Goal: Task Accomplishment & Management: Manage account settings

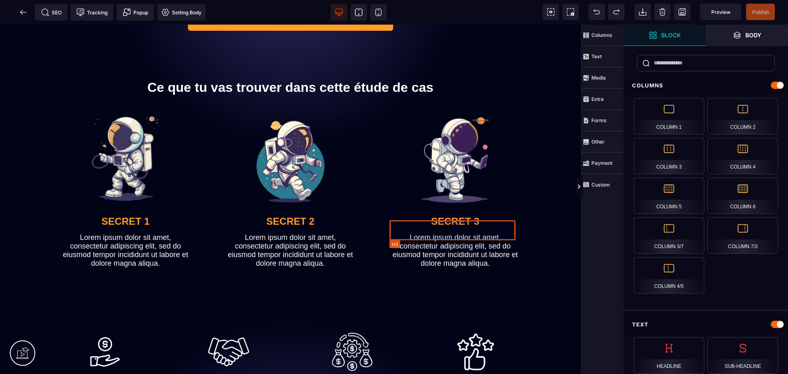
scroll to position [246, 0]
click at [21, 14] on icon at bounding box center [21, 12] width 2 height 5
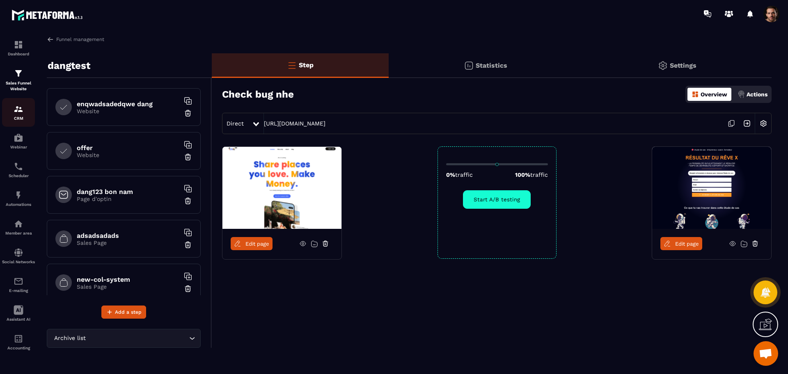
click at [12, 118] on p "CRM" at bounding box center [18, 118] width 33 height 5
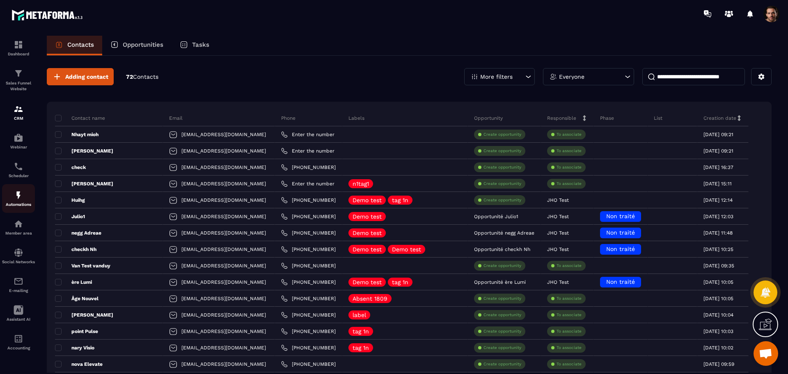
click at [21, 205] on p "Automations" at bounding box center [18, 204] width 33 height 5
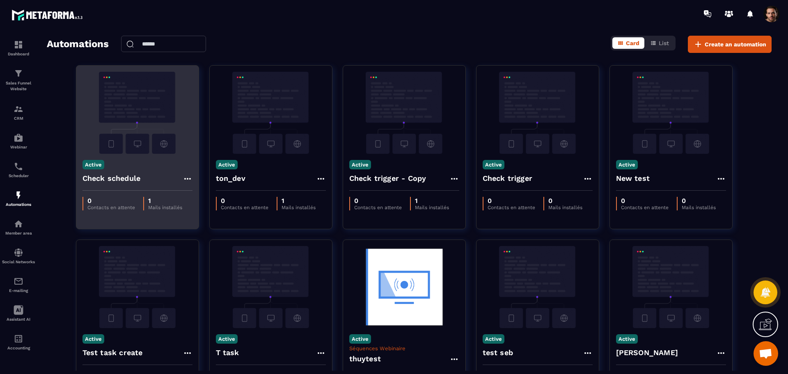
click at [184, 178] on icon at bounding box center [188, 179] width 10 height 10
click at [200, 232] on button "Delete" at bounding box center [210, 228] width 49 height 15
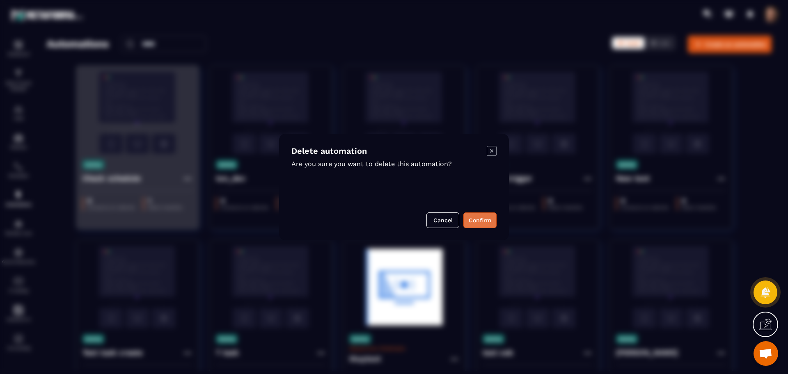
click at [475, 218] on button "Confirm" at bounding box center [480, 221] width 33 height 16
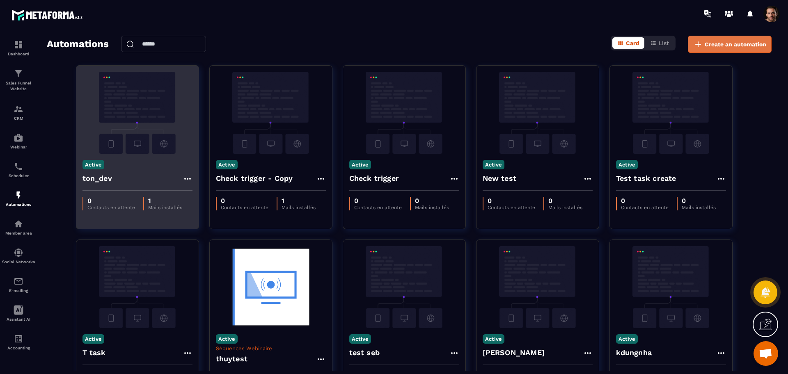
click at [712, 42] on span "Create an automation" at bounding box center [736, 44] width 62 height 8
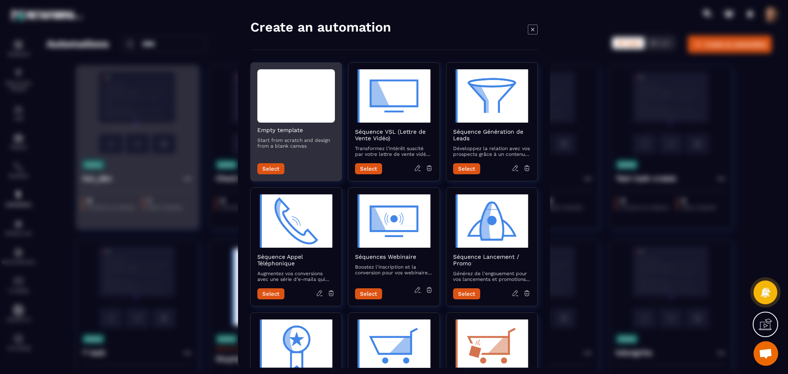
click at [268, 168] on button "Select" at bounding box center [270, 168] width 27 height 11
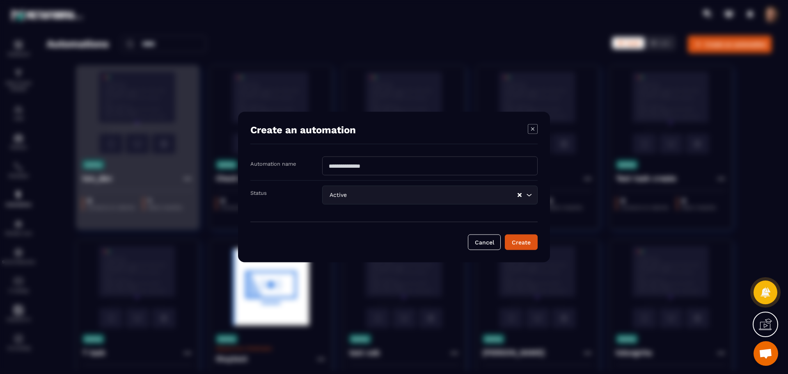
click at [399, 171] on input "Modal window" at bounding box center [430, 166] width 216 height 19
type input "**********"
click at [512, 247] on button "Create" at bounding box center [521, 243] width 33 height 16
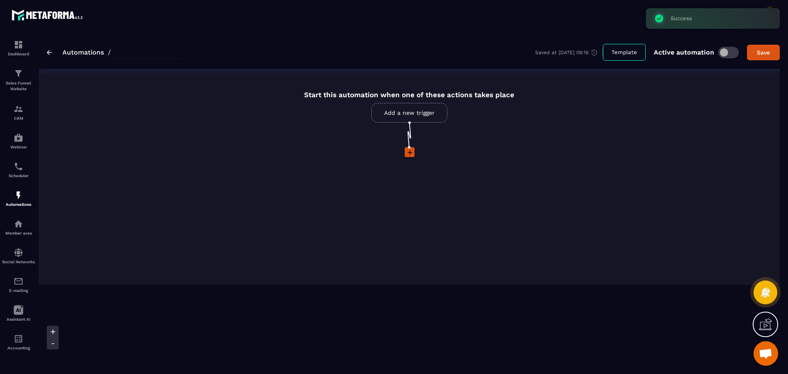
type input "**********"
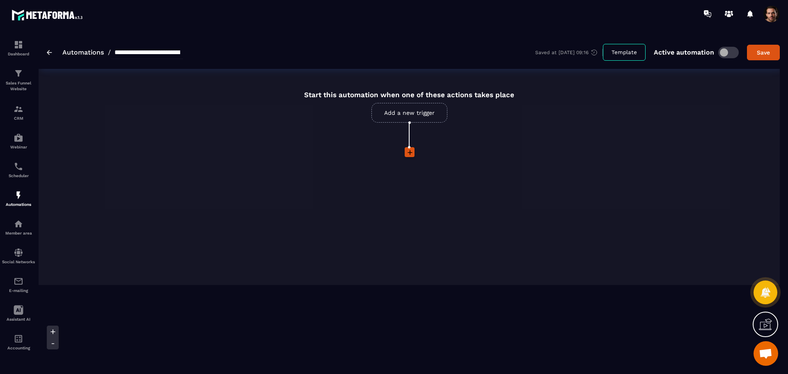
click at [393, 119] on link "Add a new trigger" at bounding box center [410, 113] width 76 height 20
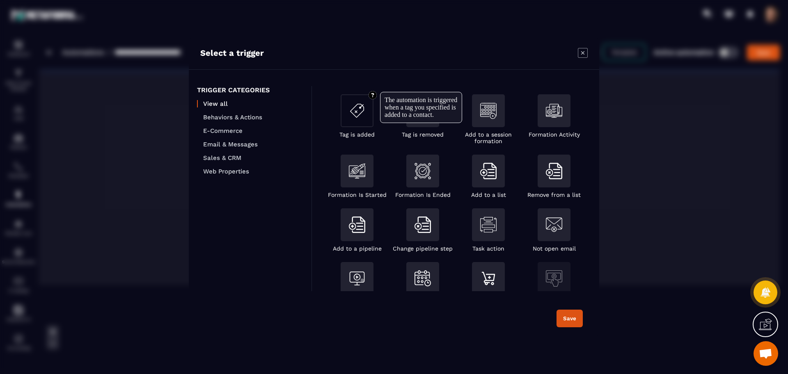
click at [352, 108] on div "Modal window" at bounding box center [357, 110] width 33 height 33
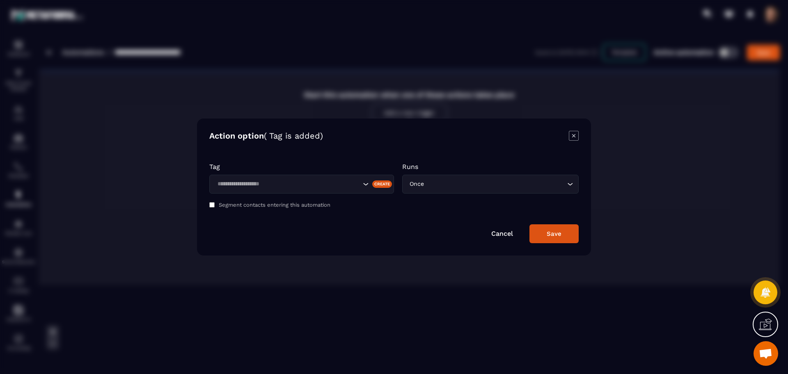
click at [315, 174] on div "Tag Create" at bounding box center [301, 178] width 185 height 31
click at [315, 177] on div "Search for option" at bounding box center [301, 184] width 185 height 19
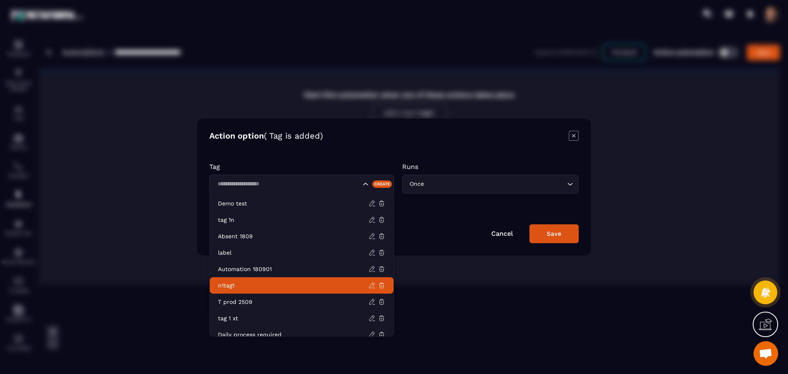
click at [311, 292] on li "n1tag1" at bounding box center [302, 286] width 184 height 16
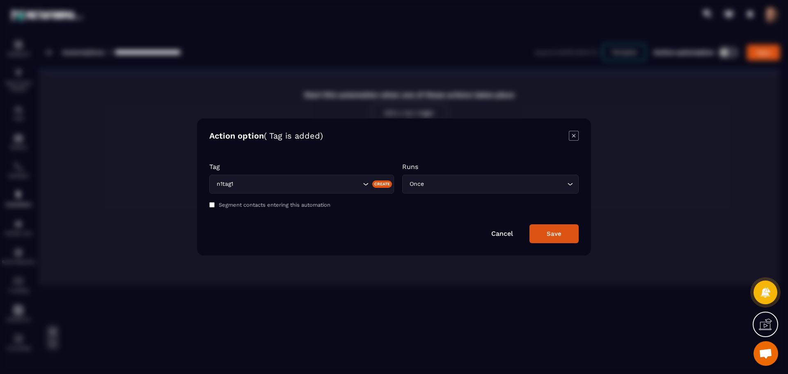
click at [482, 181] on input "Search for option" at bounding box center [496, 184] width 140 height 9
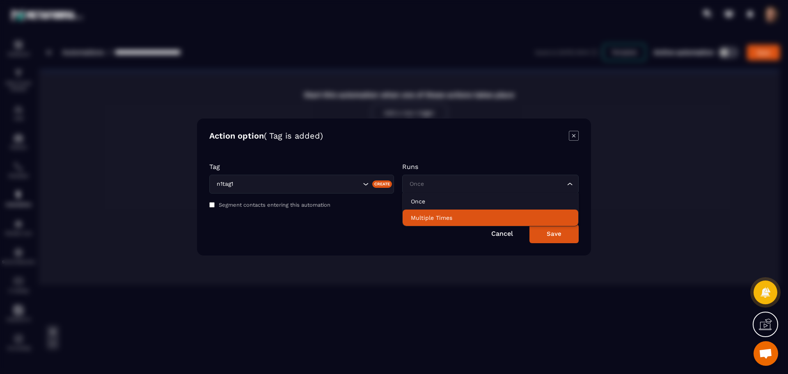
click at [471, 218] on p "Multiple Times" at bounding box center [490, 218] width 159 height 8
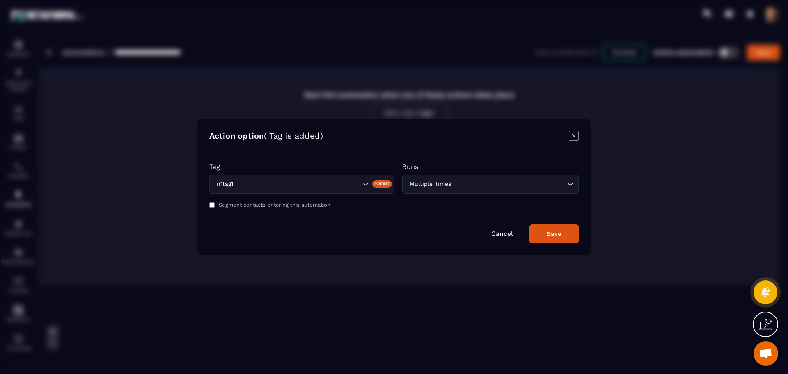
click at [536, 238] on button "Save" at bounding box center [554, 234] width 49 height 19
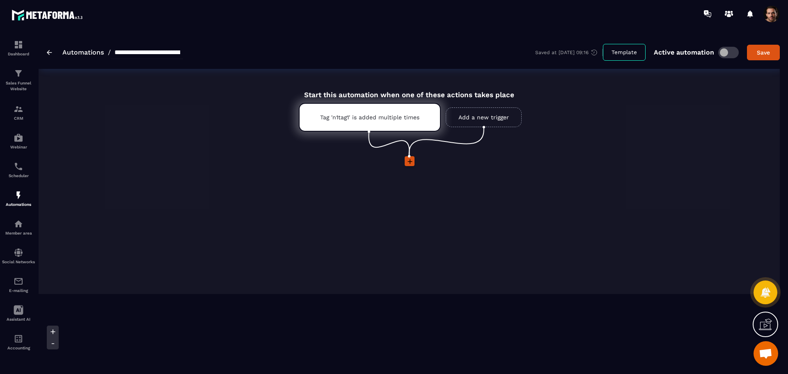
click at [409, 165] on icon at bounding box center [410, 162] width 8 height 8
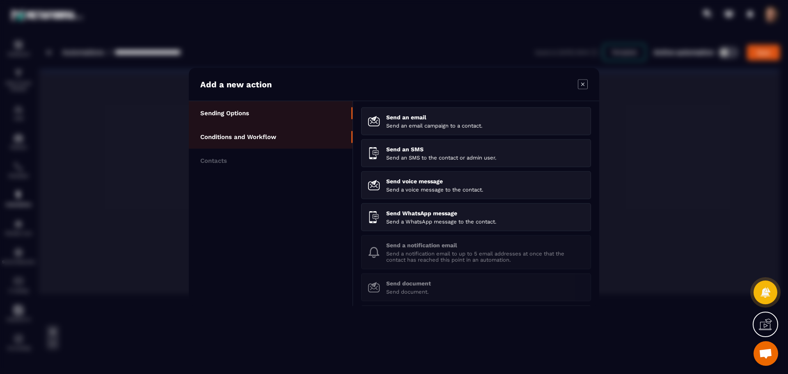
click at [250, 132] on li "Conditions and Workflow" at bounding box center [271, 137] width 164 height 24
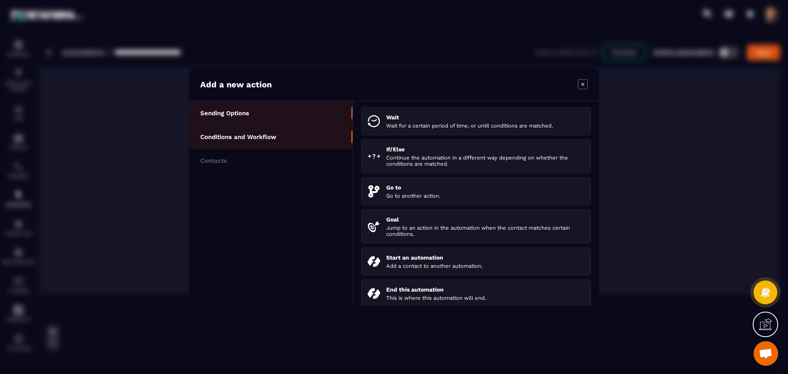
click at [269, 111] on li "Sending Options" at bounding box center [271, 113] width 164 height 24
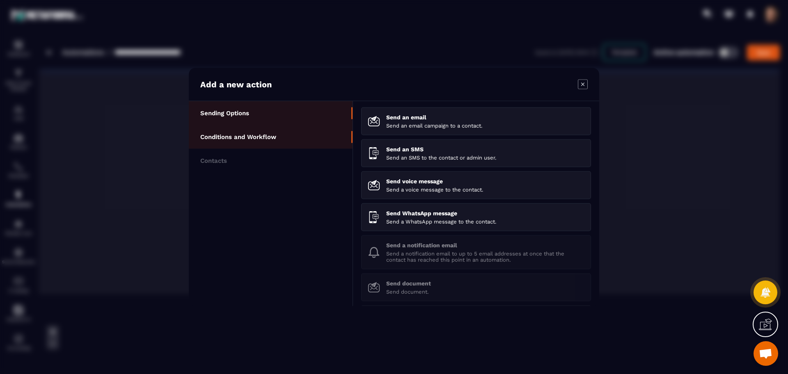
click at [280, 137] on li "Conditions and Workflow" at bounding box center [271, 137] width 164 height 24
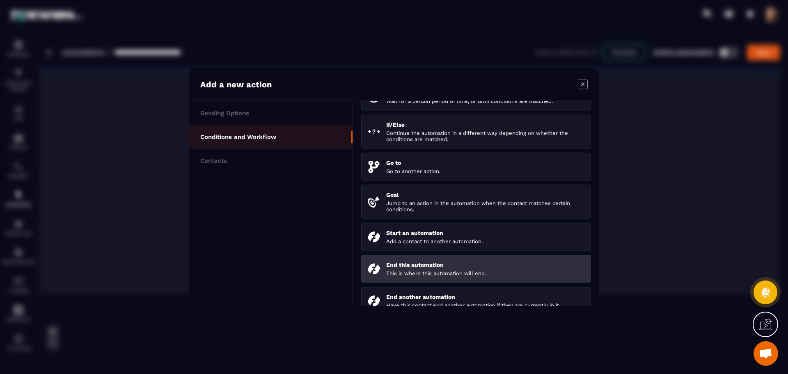
scroll to position [25, 0]
click at [462, 269] on div "End this automation This is where this automation will end." at bounding box center [485, 269] width 198 height 15
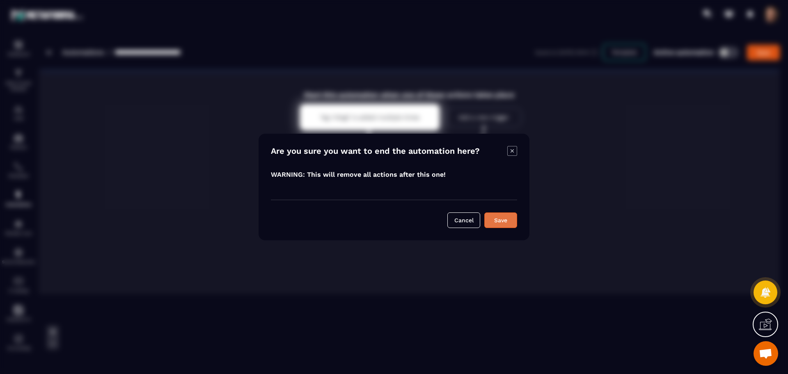
click at [499, 225] on button "Save" at bounding box center [500, 221] width 33 height 16
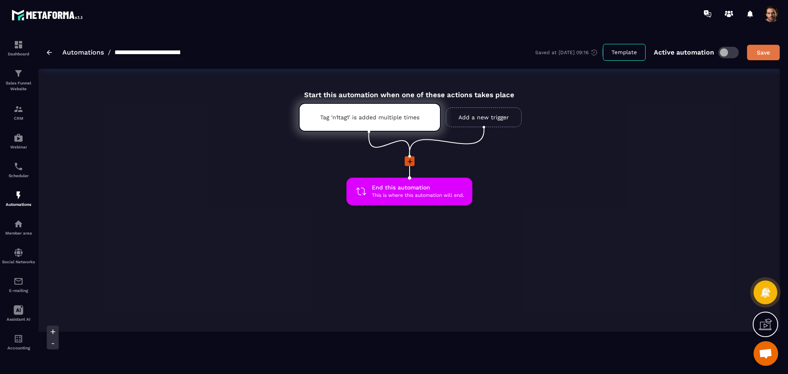
click at [751, 59] on button "Save" at bounding box center [763, 53] width 33 height 16
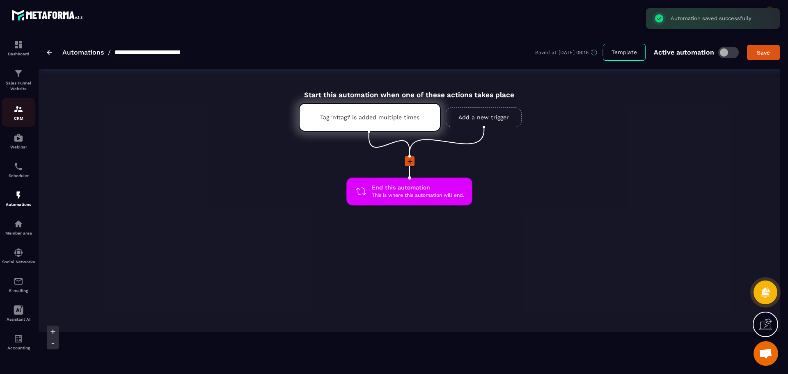
click at [23, 117] on p "CRM" at bounding box center [18, 118] width 33 height 5
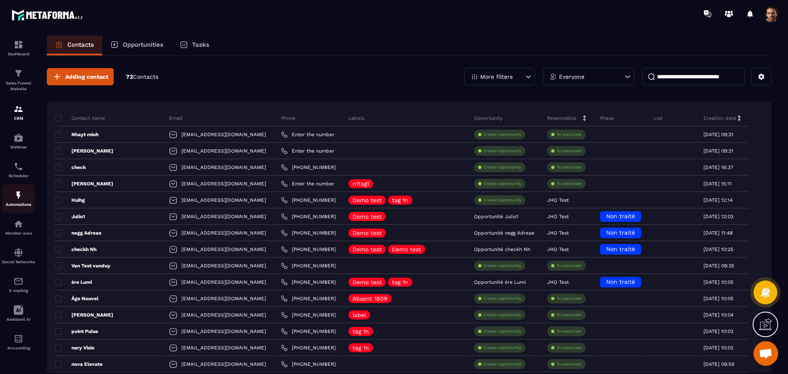
click at [26, 193] on div "Automations" at bounding box center [18, 199] width 33 height 16
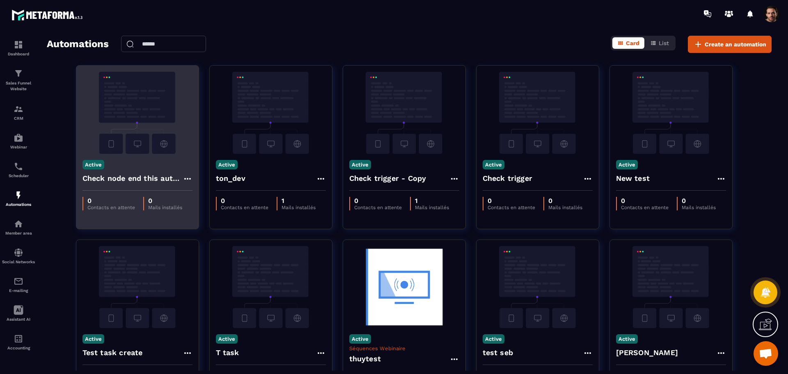
click at [187, 181] on icon at bounding box center [188, 179] width 10 height 10
click at [200, 197] on link "Edit" at bounding box center [207, 197] width 43 height 18
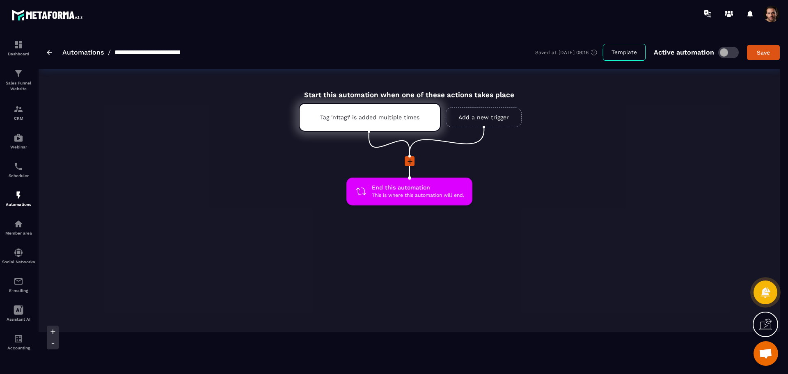
click at [406, 163] on icon at bounding box center [410, 162] width 8 height 8
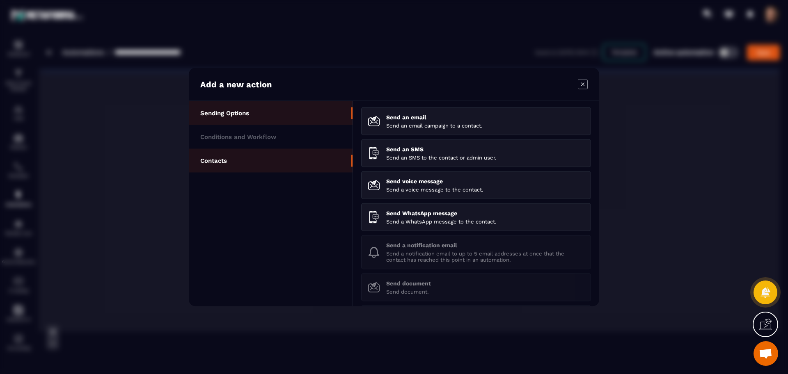
click at [264, 155] on li "Contacts" at bounding box center [271, 161] width 164 height 24
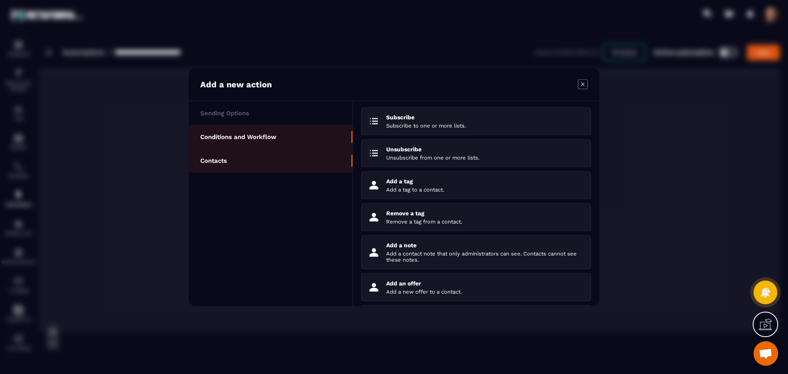
click at [280, 134] on li "Conditions and Workflow" at bounding box center [271, 137] width 164 height 24
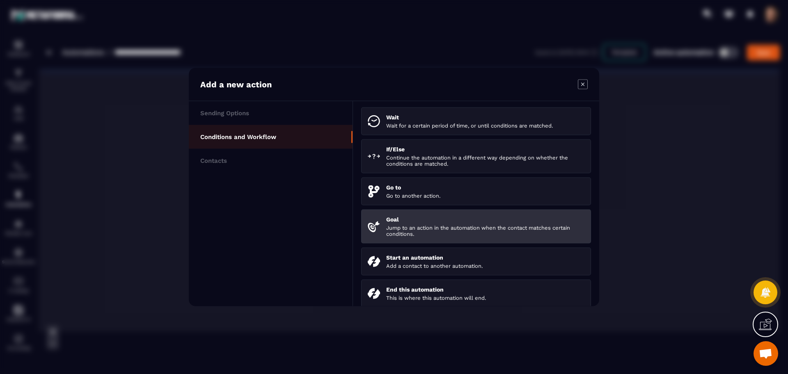
scroll to position [76, 0]
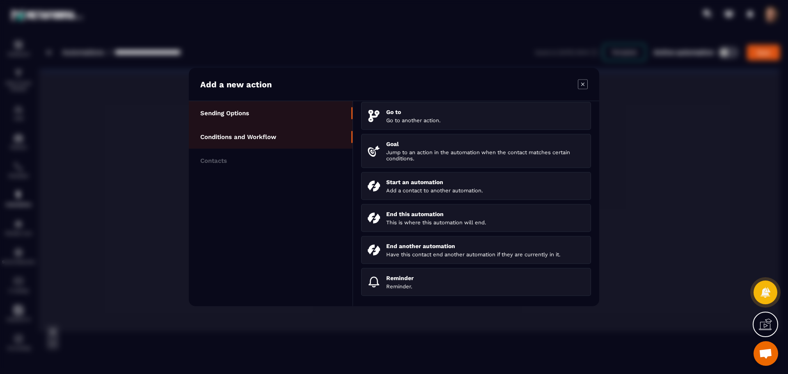
click at [303, 111] on li "Sending Options" at bounding box center [271, 113] width 164 height 24
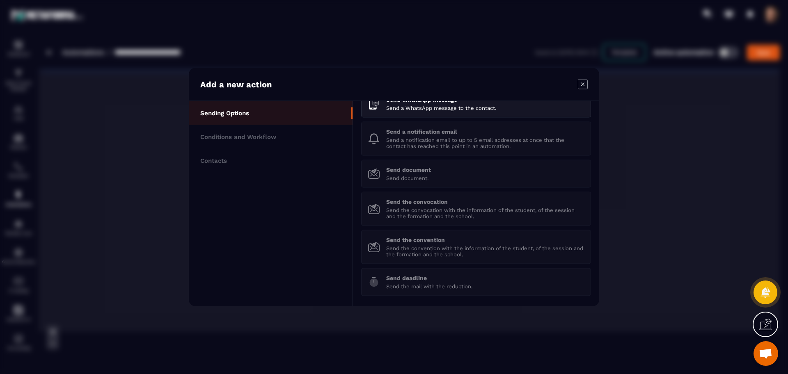
scroll to position [0, 0]
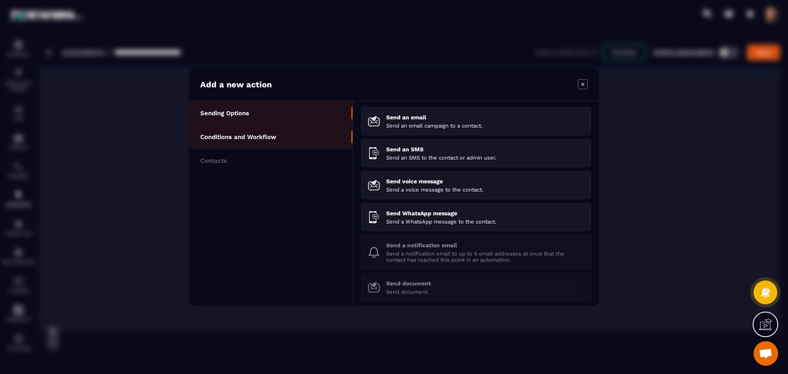
click at [241, 140] on p "Conditions and Workflow" at bounding box center [238, 136] width 76 height 7
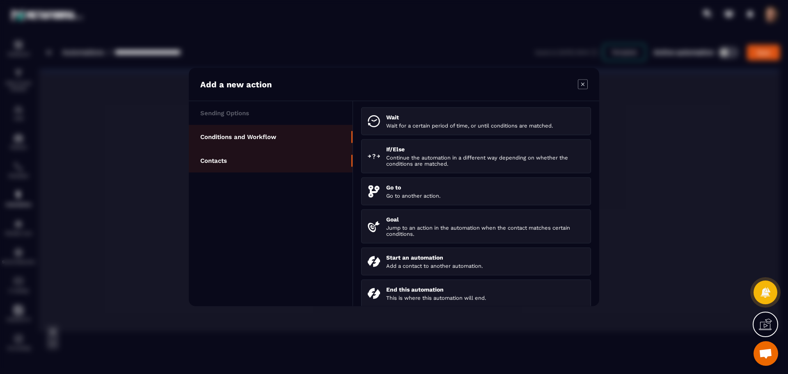
click at [234, 158] on li "Contacts" at bounding box center [271, 161] width 164 height 24
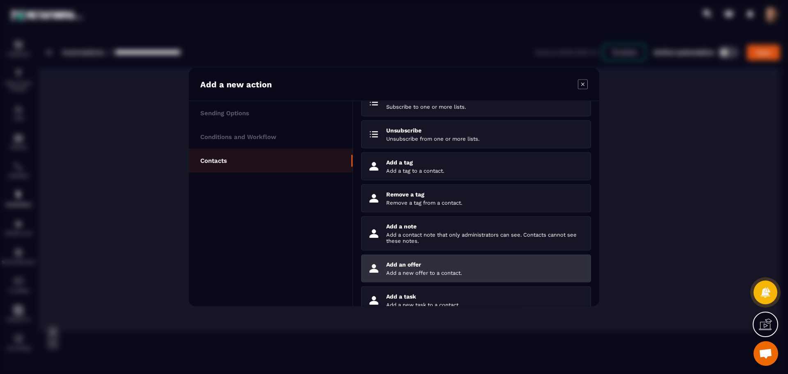
scroll to position [67, 0]
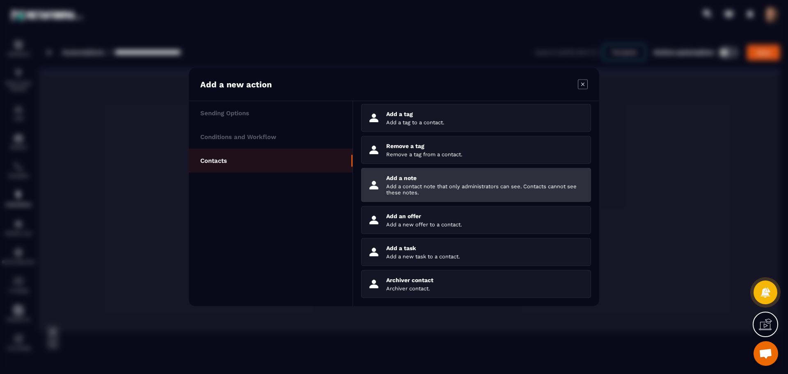
click at [444, 191] on p "Add a contact note that only administrators can see. Contacts cannot see these …" at bounding box center [485, 190] width 198 height 12
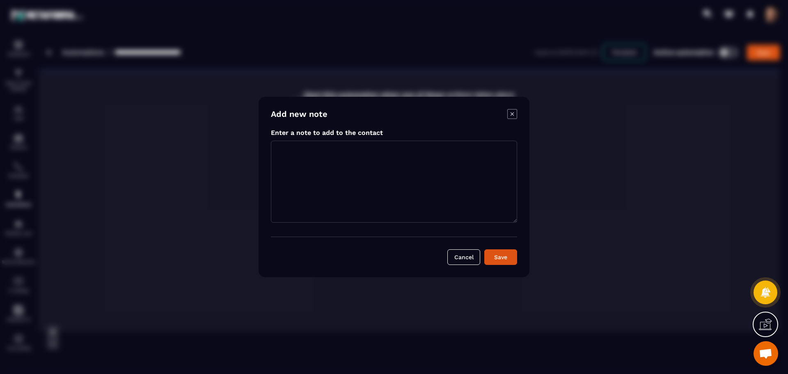
click at [378, 170] on textarea "Modal window" at bounding box center [394, 182] width 246 height 82
type textarea "********"
click at [505, 252] on button "Save" at bounding box center [500, 258] width 33 height 16
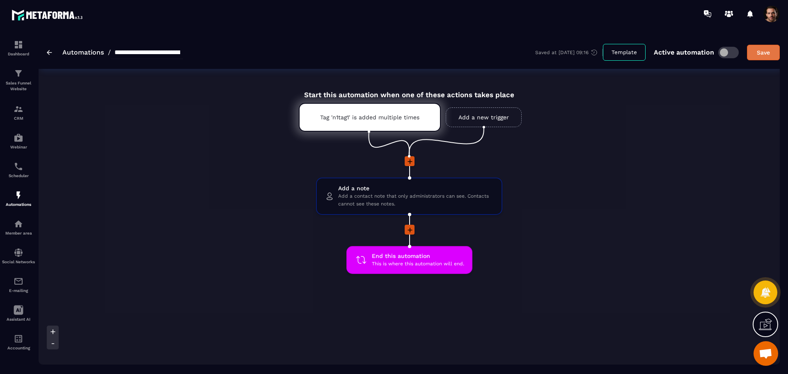
click at [767, 55] on div "Save" at bounding box center [764, 52] width 22 height 8
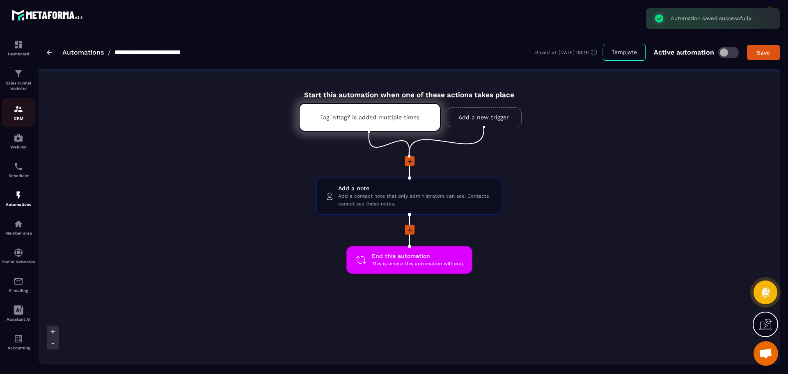
click at [17, 115] on div "CRM" at bounding box center [18, 112] width 33 height 16
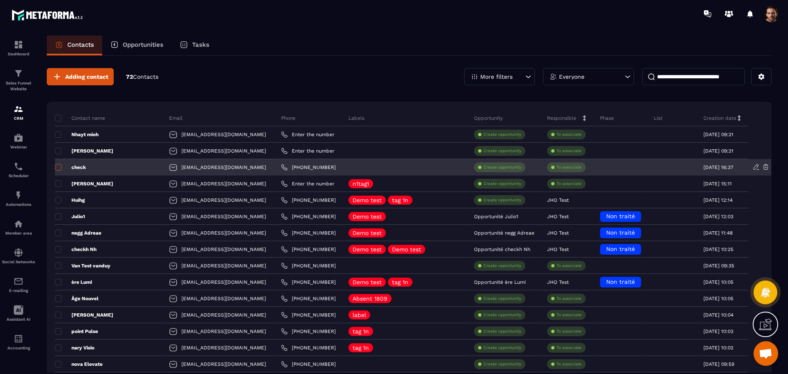
click at [55, 167] on span at bounding box center [58, 167] width 7 height 7
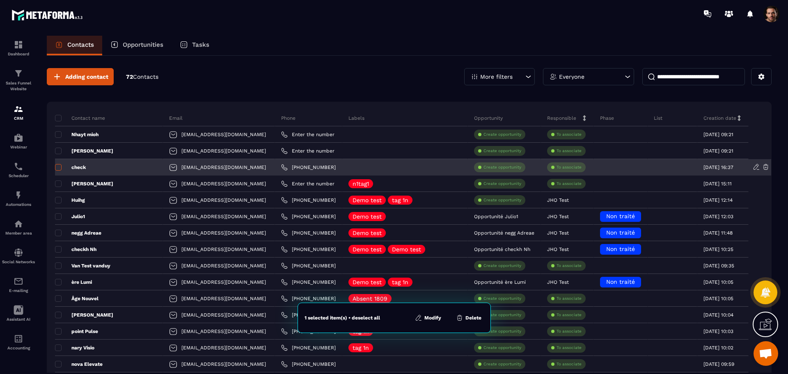
click at [58, 166] on span at bounding box center [58, 167] width 7 height 7
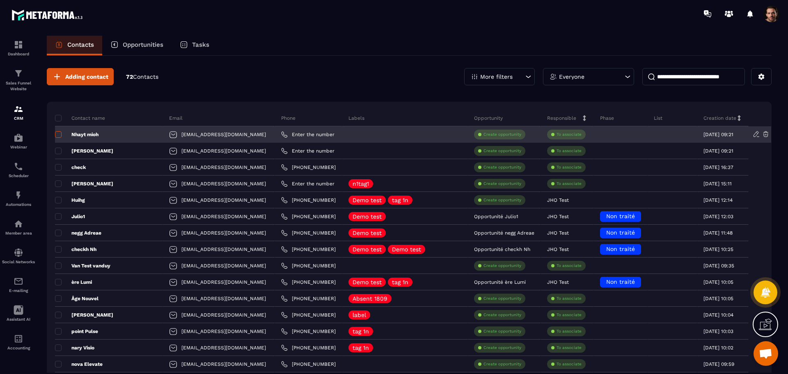
click at [58, 137] on span at bounding box center [58, 134] width 7 height 7
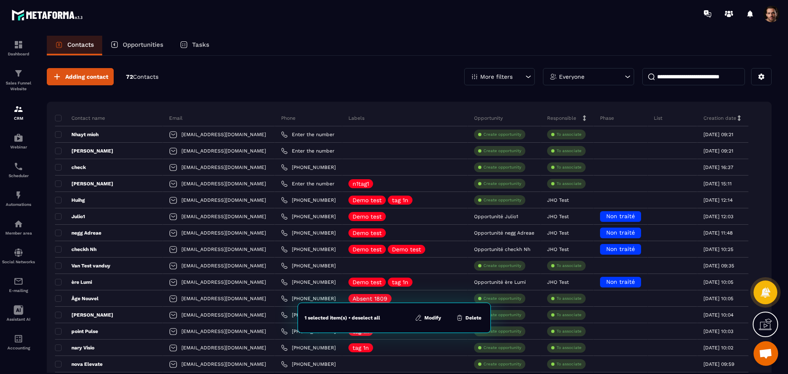
click at [432, 320] on button "Modify" at bounding box center [428, 318] width 31 height 8
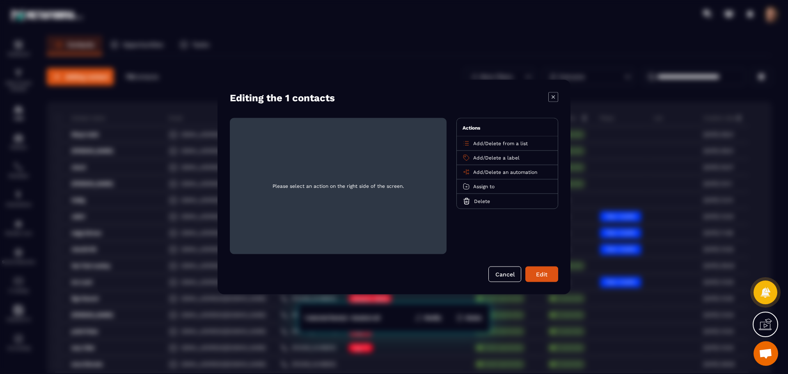
click at [481, 173] on span "Add" at bounding box center [478, 173] width 10 height 6
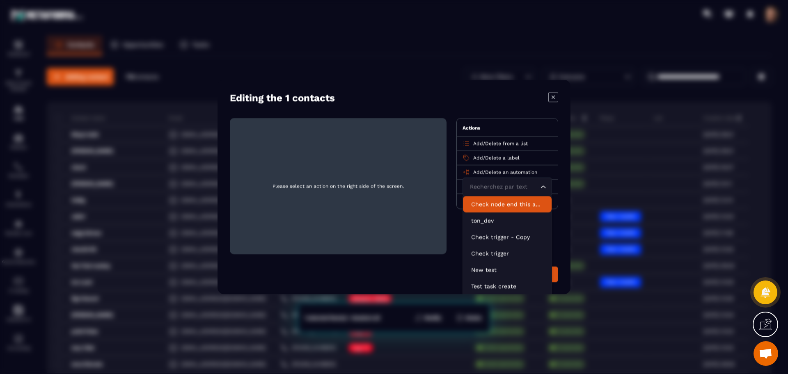
click at [496, 204] on p "Check node end this automation" at bounding box center [507, 204] width 72 height 8
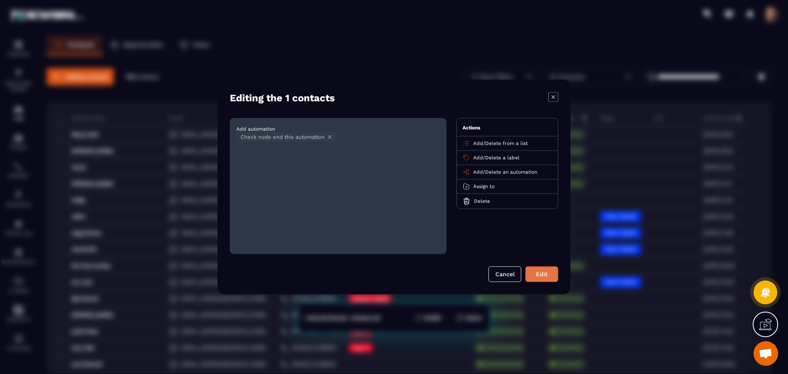
click at [544, 278] on button "Edit" at bounding box center [542, 275] width 33 height 16
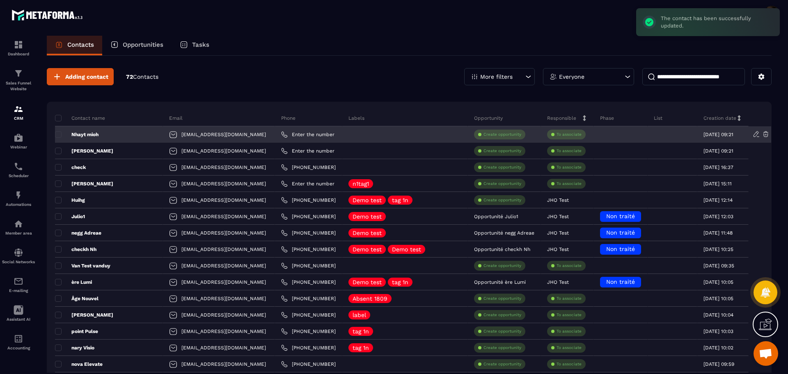
click at [97, 134] on p "Nhayt mioh" at bounding box center [77, 134] width 44 height 7
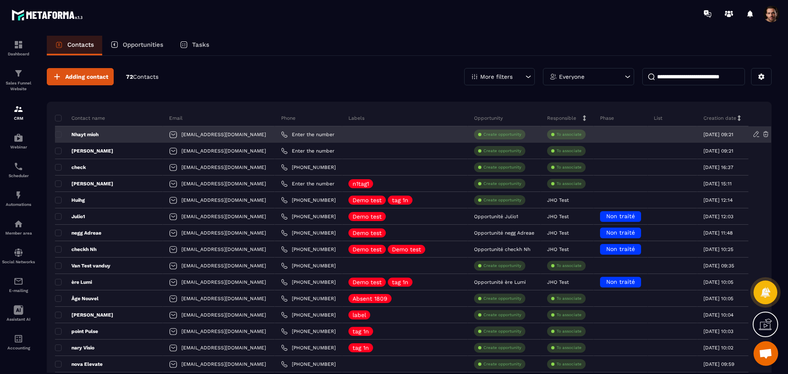
click at [87, 133] on p "Nhayt mioh" at bounding box center [77, 134] width 44 height 7
